Goal: Information Seeking & Learning: Understand process/instructions

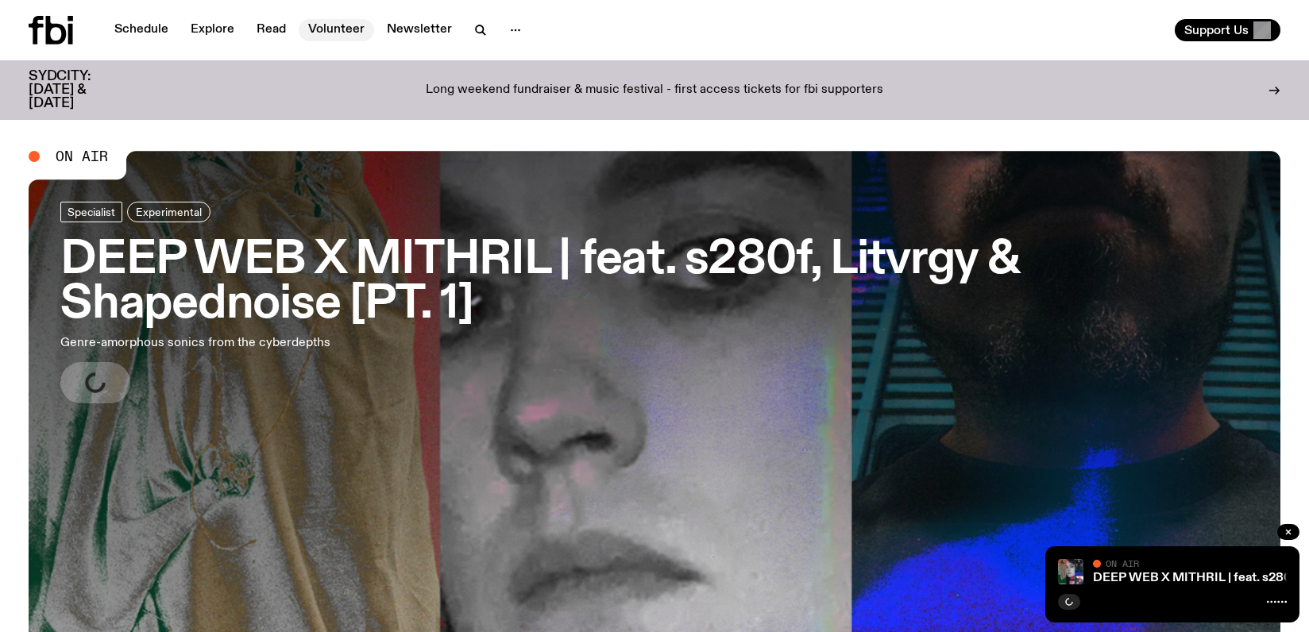
click at [341, 37] on link "Volunteer" at bounding box center [336, 30] width 75 height 22
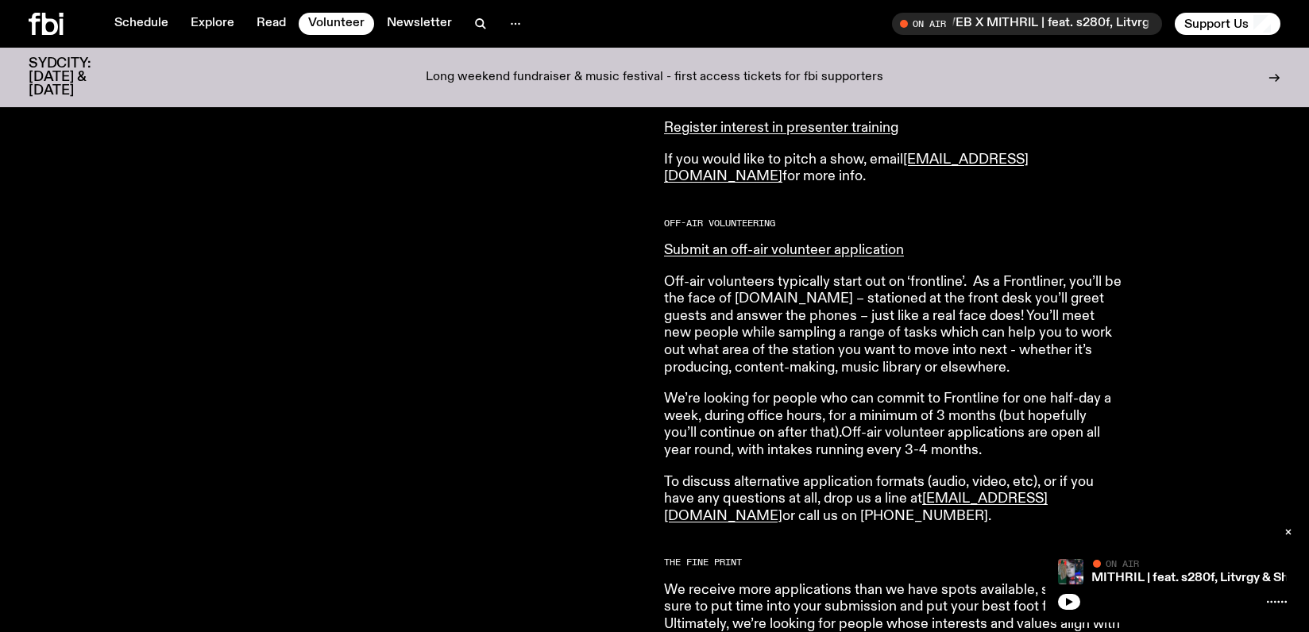
scroll to position [953, 0]
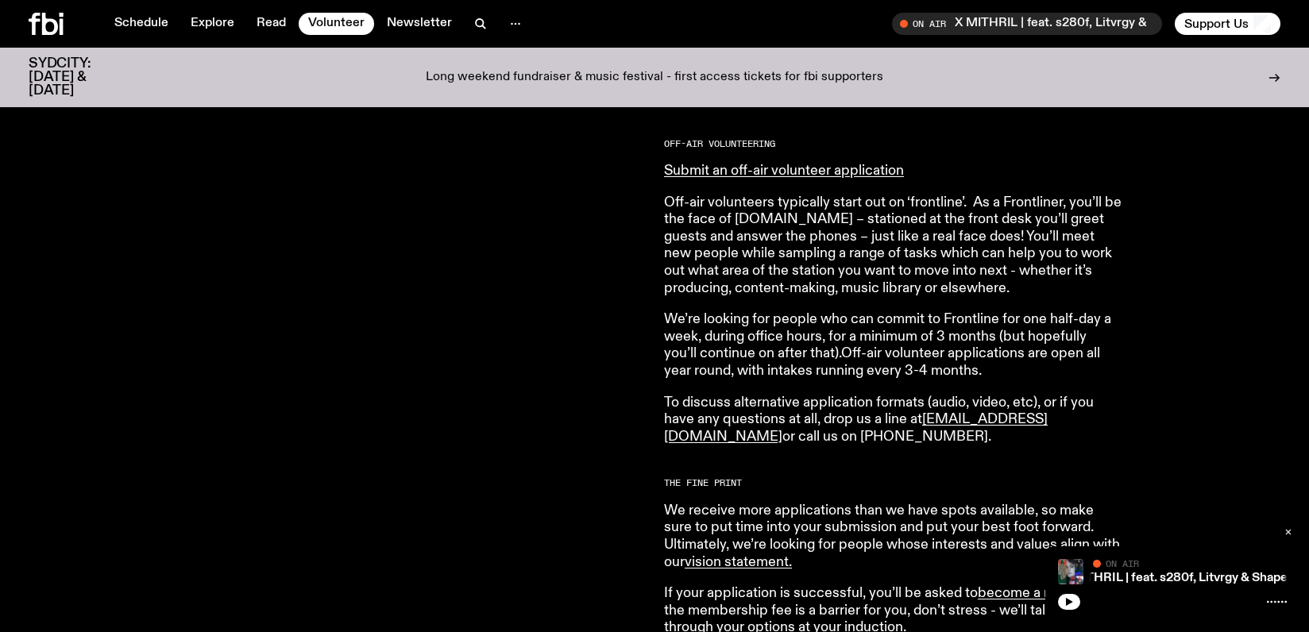
click at [1289, 526] on button "button" at bounding box center [1288, 532] width 22 height 16
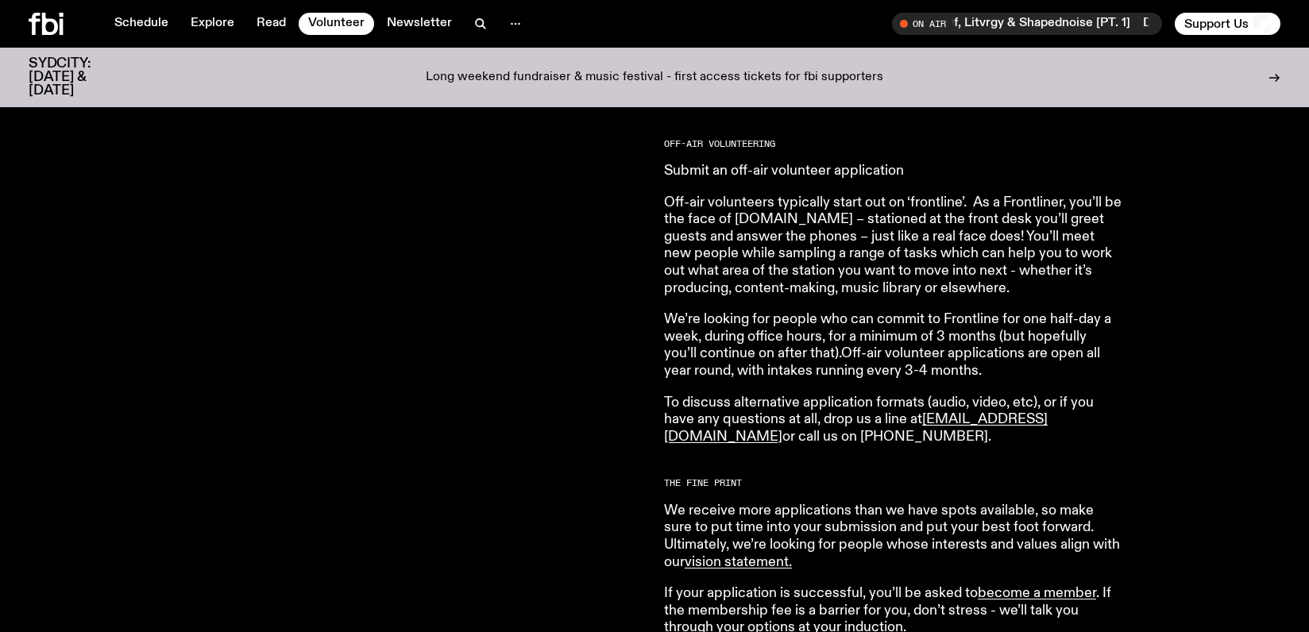
click at [870, 165] on link "Submit an off-air volunteer application" at bounding box center [784, 171] width 240 height 14
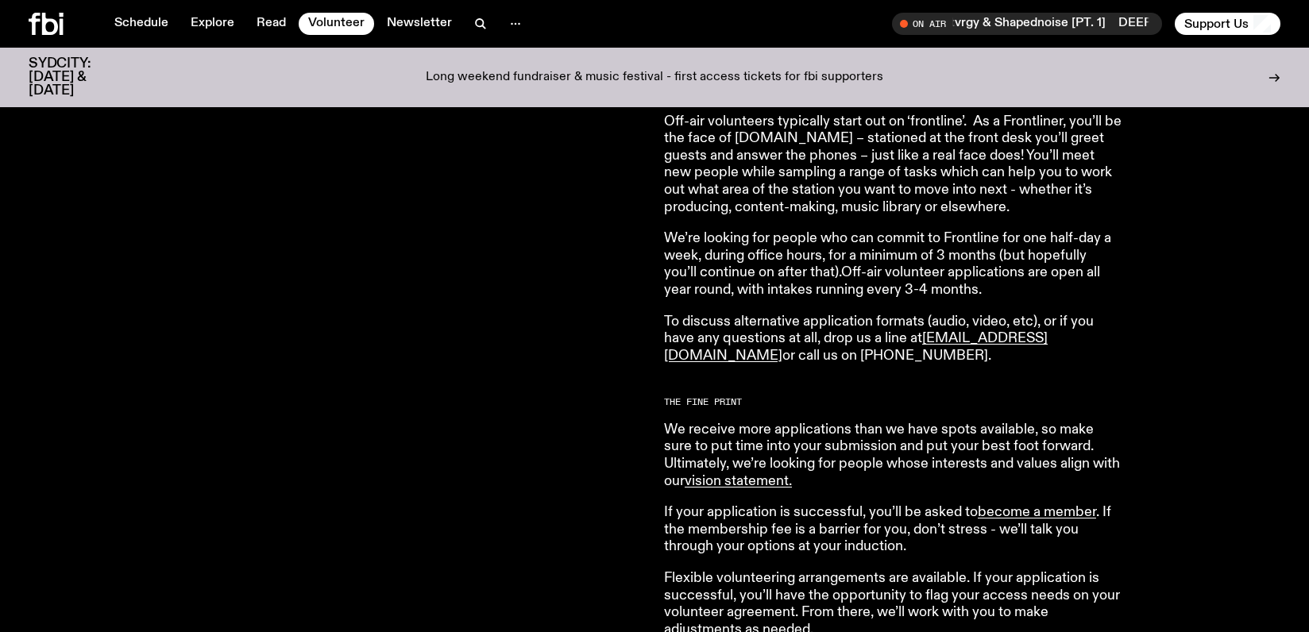
scroll to position [1112, 0]
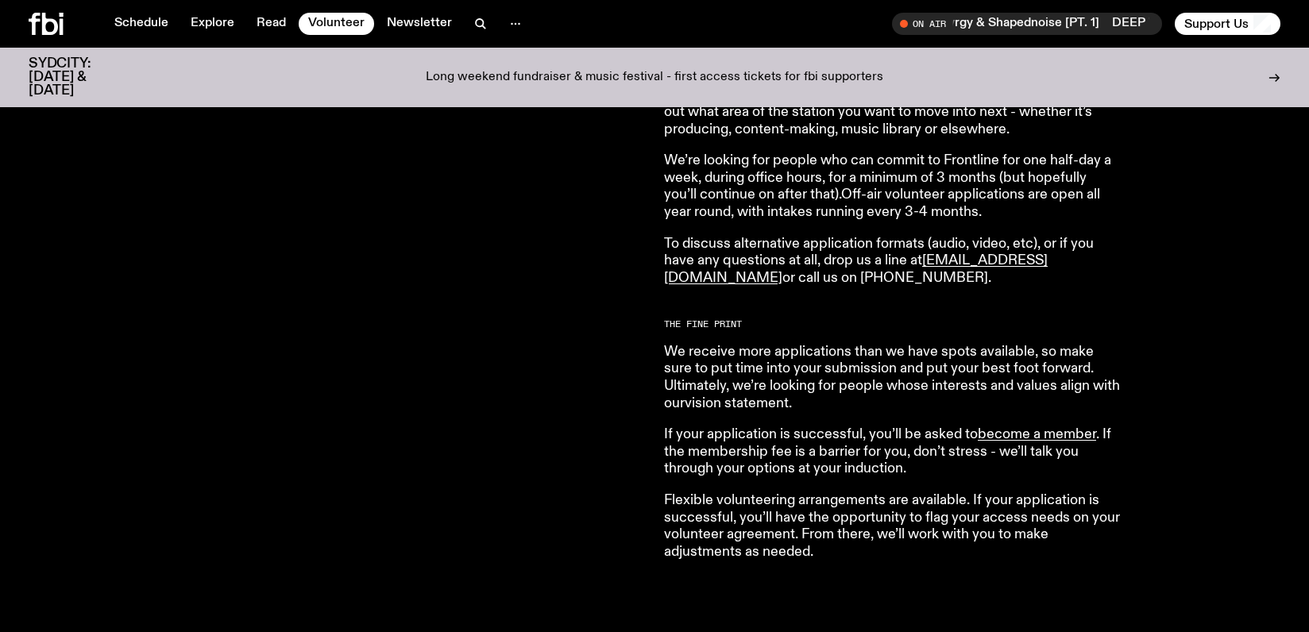
click at [738, 409] on link "vision statement ." at bounding box center [737, 403] width 107 height 14
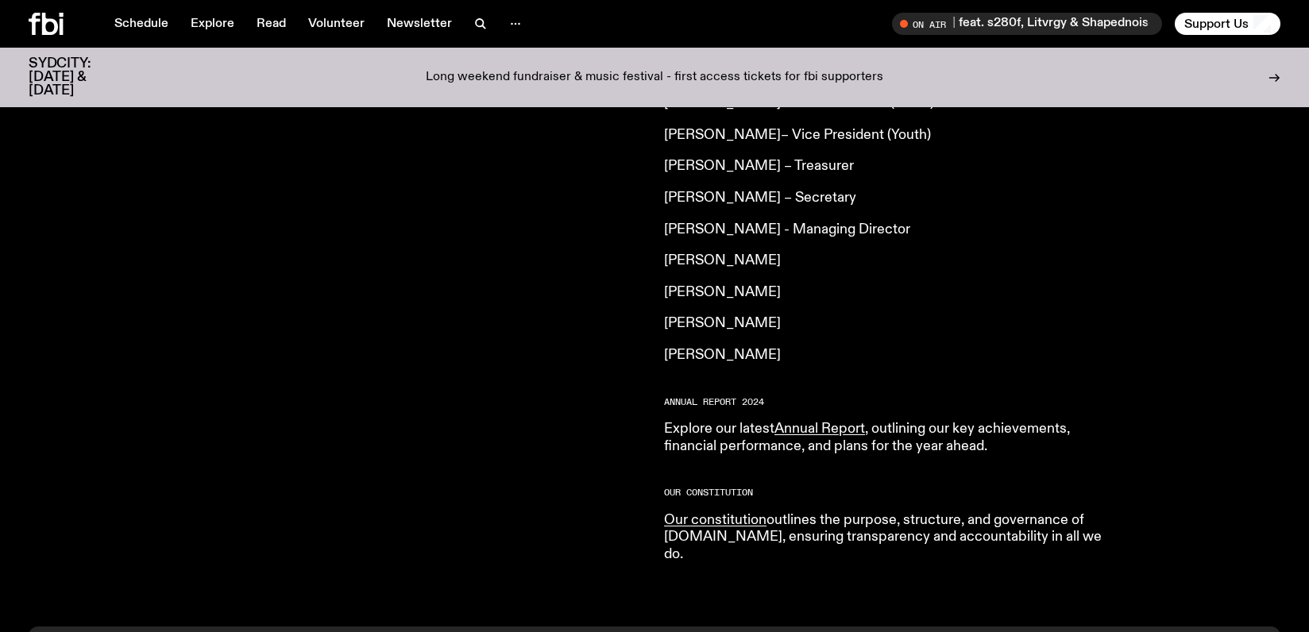
scroll to position [1340, 0]
